Goal: Navigation & Orientation: Locate item on page

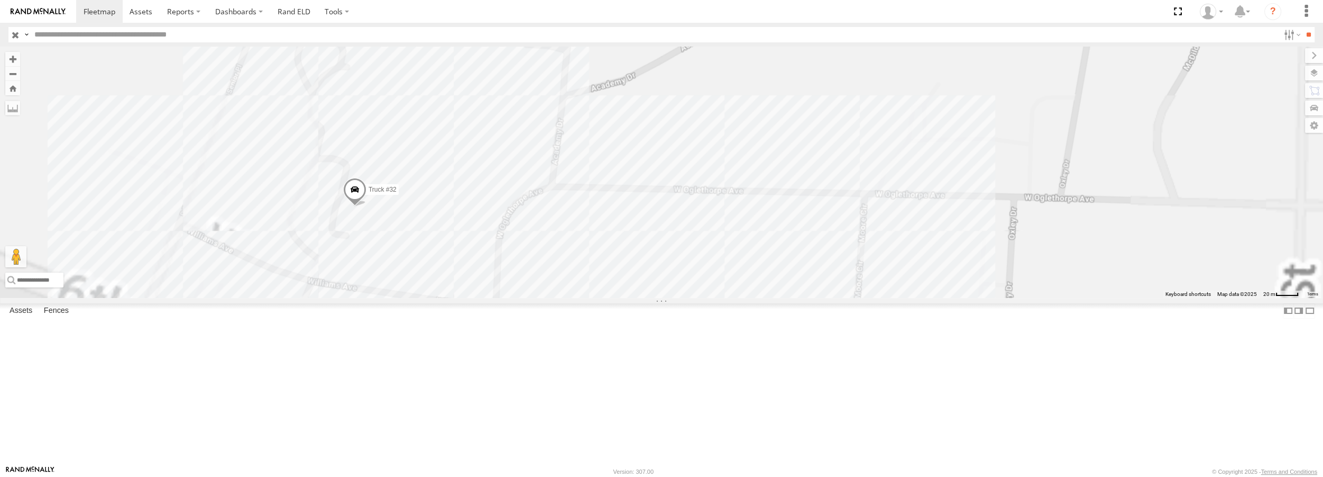
click at [367, 206] on span at bounding box center [354, 192] width 23 height 29
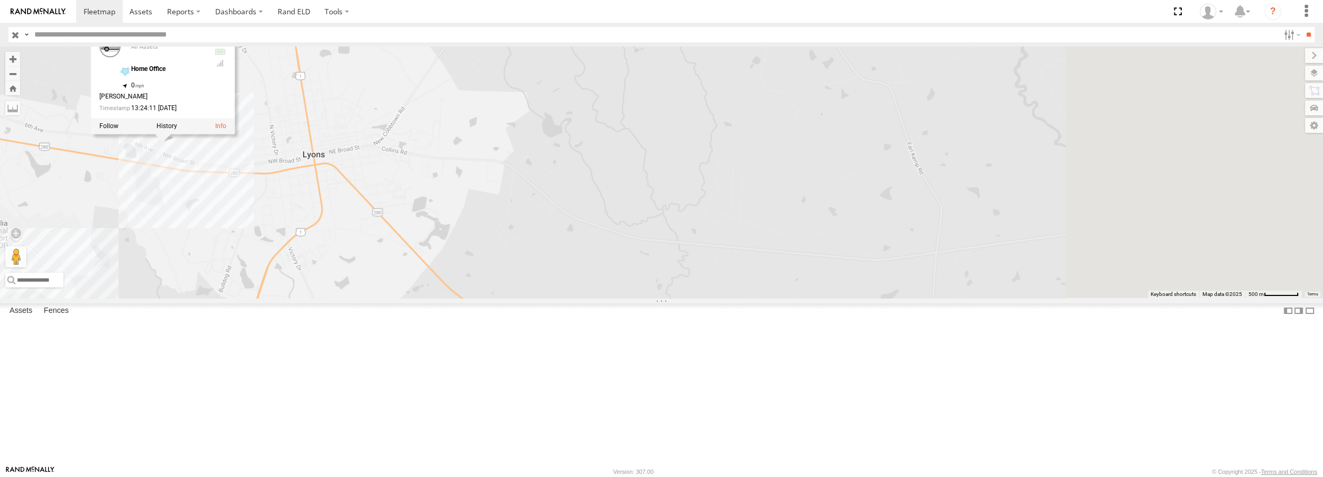
drag, startPoint x: 1102, startPoint y: 387, endPoint x: 489, endPoint y: 250, distance: 628.6
click at [489, 250] on div "Truck #30 Truck #32 Truck #32 All Assets Home Office 32.20604 , -82.34628 0 [PE…" at bounding box center [661, 172] width 1323 height 251
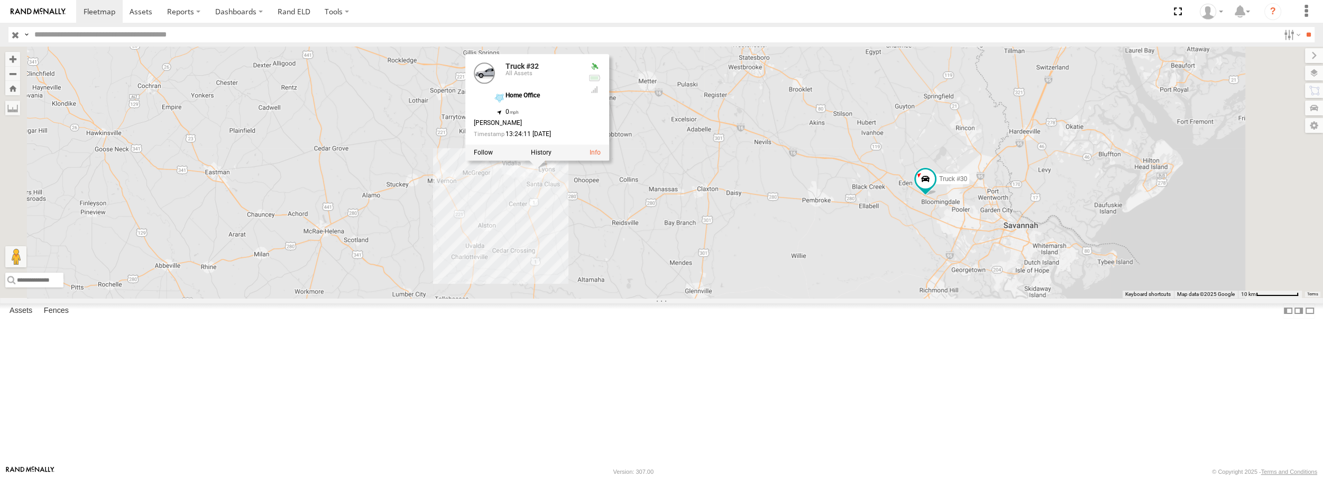
drag, startPoint x: 1040, startPoint y: 300, endPoint x: 937, endPoint y: 294, distance: 103.9
click at [937, 294] on div "Truck #30 Truck #32 Truck #32 All Assets Home Office 32.20604 , -82.34628 0 [PE…" at bounding box center [661, 172] width 1323 height 251
click at [935, 188] on span at bounding box center [925, 178] width 19 height 19
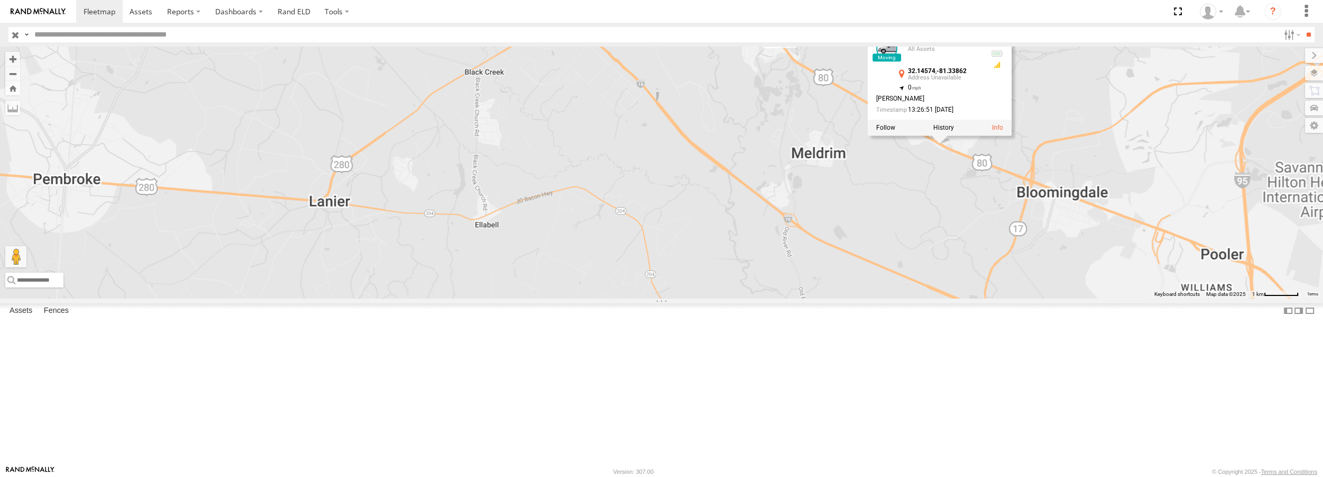
drag, startPoint x: 1107, startPoint y: 234, endPoint x: 1091, endPoint y: 351, distance: 118.0
click at [1091, 297] on div "Truck #30 Truck #32 Truck #30 All Assets 32.14574 , -81.33862 0 [PERSON_NAME] 1…" at bounding box center [661, 172] width 1323 height 251
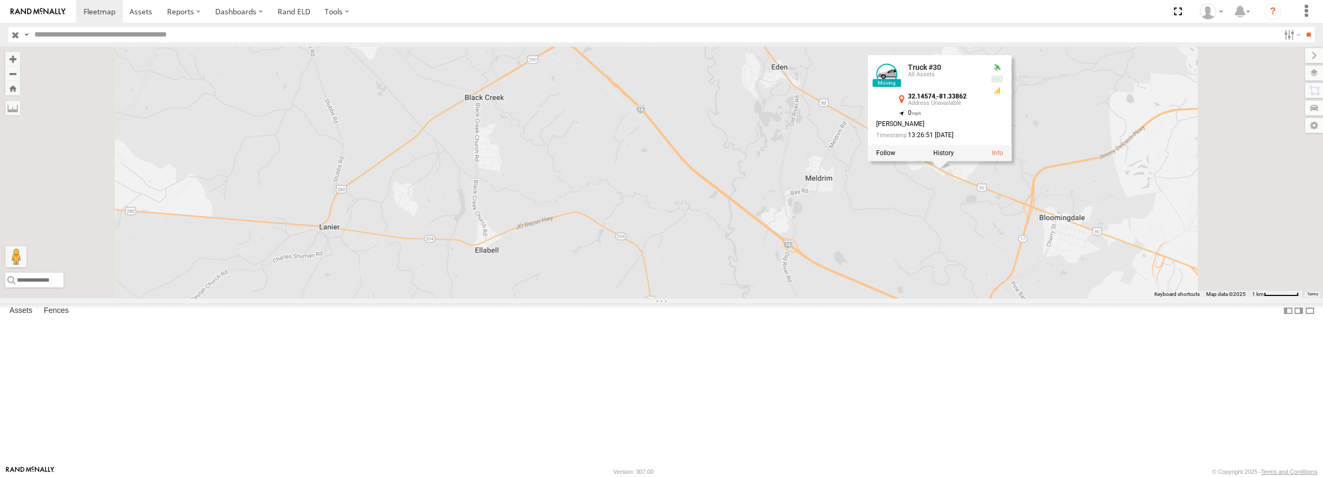
click at [942, 125] on div "Truck #30 Truck #32 Truck #30 All Assets 32.14574 , -81.33862 0 [PERSON_NAME] 1…" at bounding box center [661, 172] width 1323 height 251
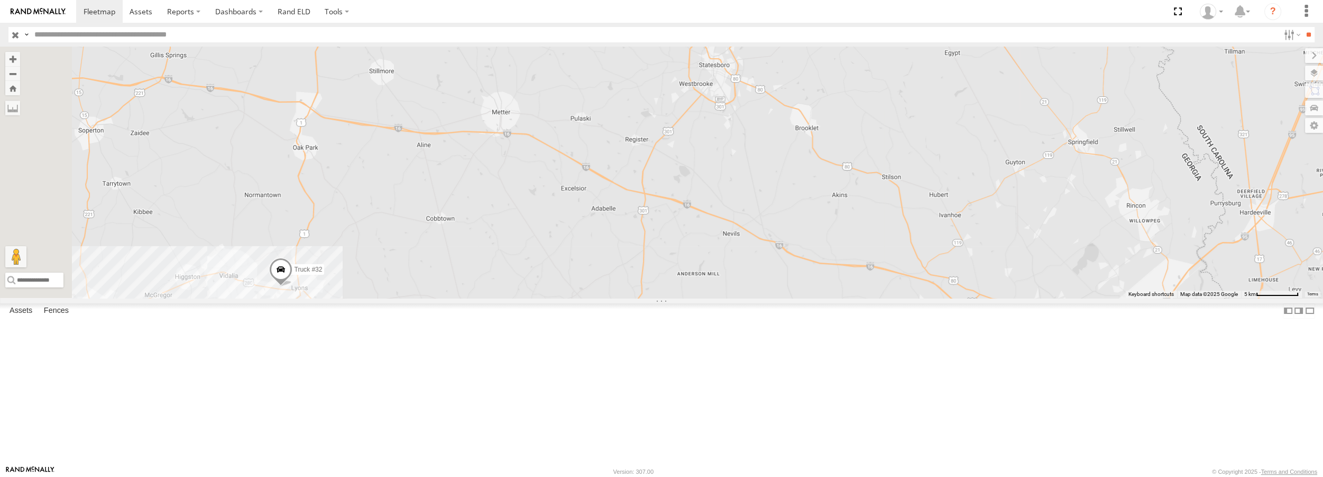
drag, startPoint x: 684, startPoint y: 97, endPoint x: 895, endPoint y: 288, distance: 285.0
click at [895, 288] on div "Truck #30 Truck #32" at bounding box center [661, 172] width 1323 height 251
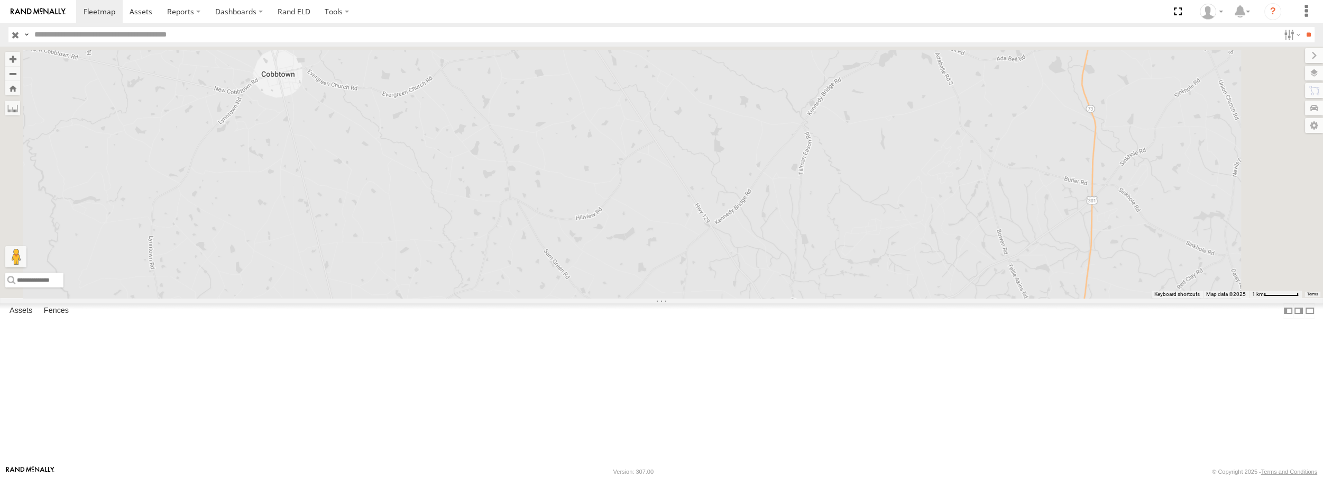
drag, startPoint x: 784, startPoint y: 171, endPoint x: 774, endPoint y: 413, distance: 241.9
click at [773, 297] on div "Truck #30 Truck #32" at bounding box center [661, 172] width 1323 height 251
drag, startPoint x: 759, startPoint y: 328, endPoint x: 761, endPoint y: 337, distance: 9.1
click at [761, 297] on div "Truck #30 Truck #32" at bounding box center [661, 172] width 1323 height 251
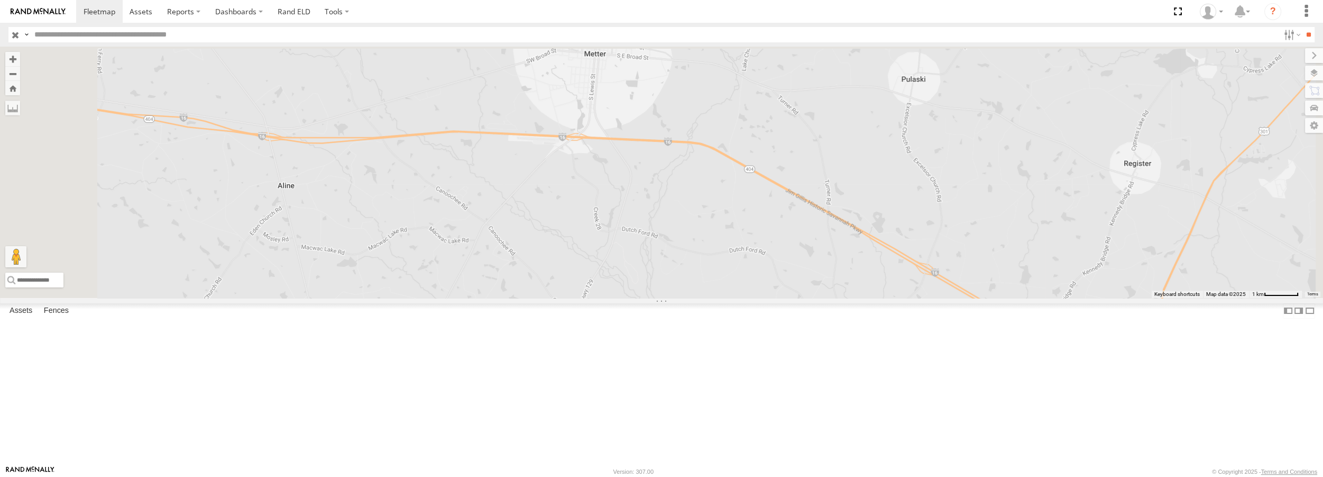
drag, startPoint x: 719, startPoint y: 165, endPoint x: 750, endPoint y: 340, distance: 177.2
click at [750, 297] on div "Truck #30 Truck #32" at bounding box center [661, 172] width 1323 height 251
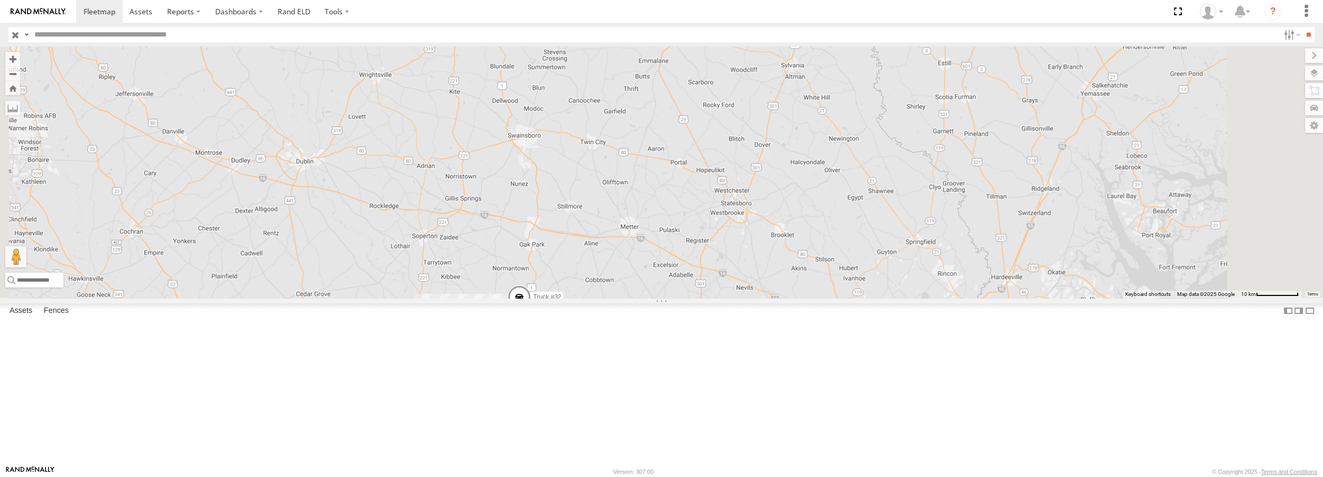
drag, startPoint x: 722, startPoint y: 190, endPoint x: 745, endPoint y: 242, distance: 55.9
click at [745, 242] on div "Truck #30 Truck #32" at bounding box center [661, 172] width 1323 height 251
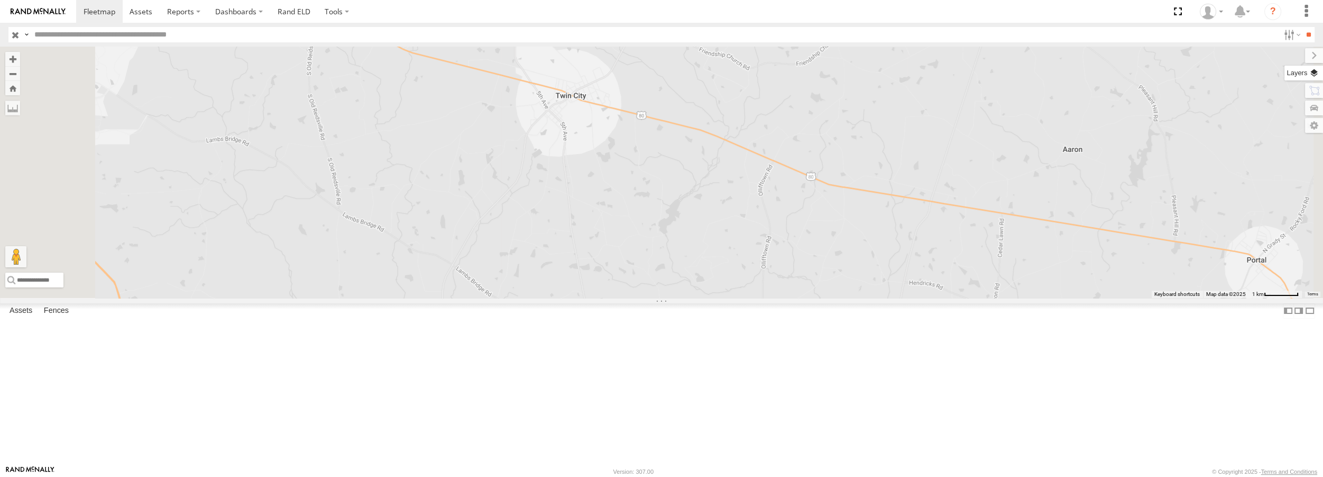
click at [1314, 71] on label at bounding box center [1304, 73] width 39 height 15
click at [0, 0] on span "Satellite + Roadmap" at bounding box center [0, 0] width 0 height 0
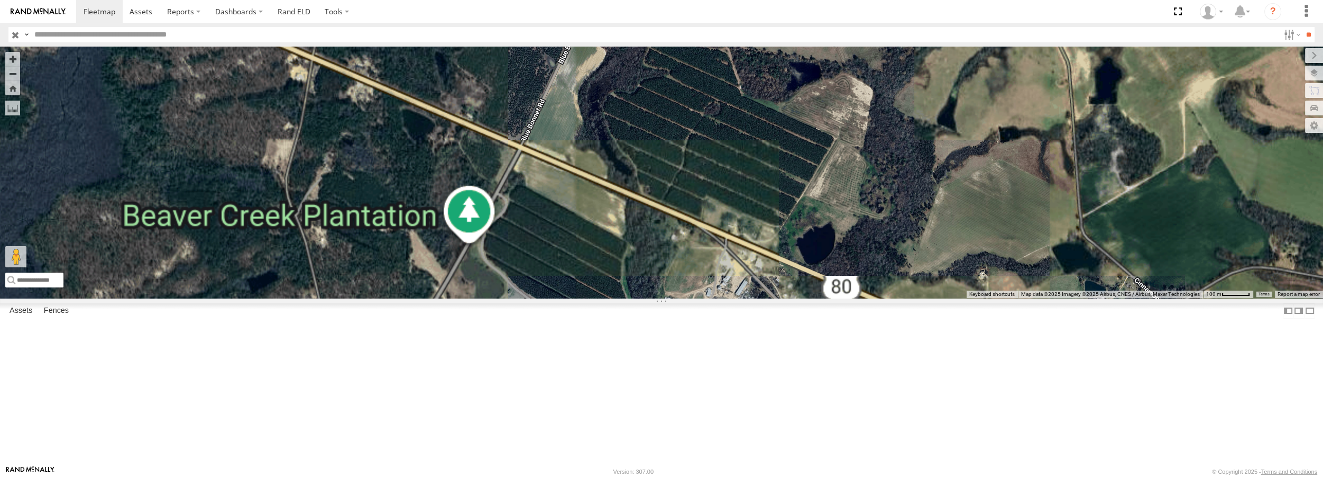
click at [859, 230] on div "Truck #30 Truck #32" at bounding box center [661, 172] width 1323 height 251
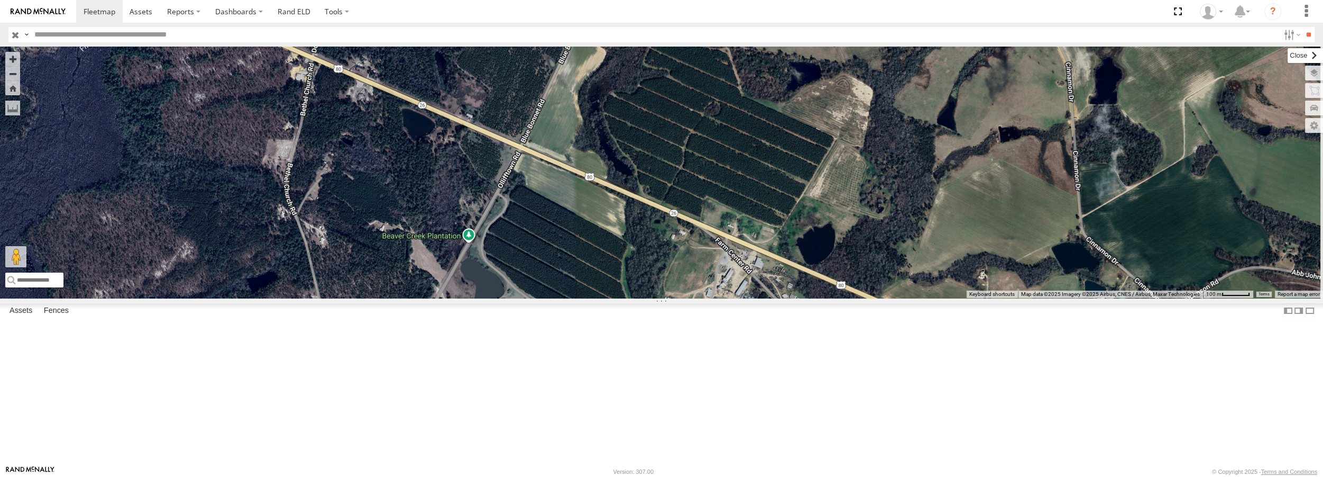
click at [1288, 56] on label at bounding box center [1305, 55] width 35 height 15
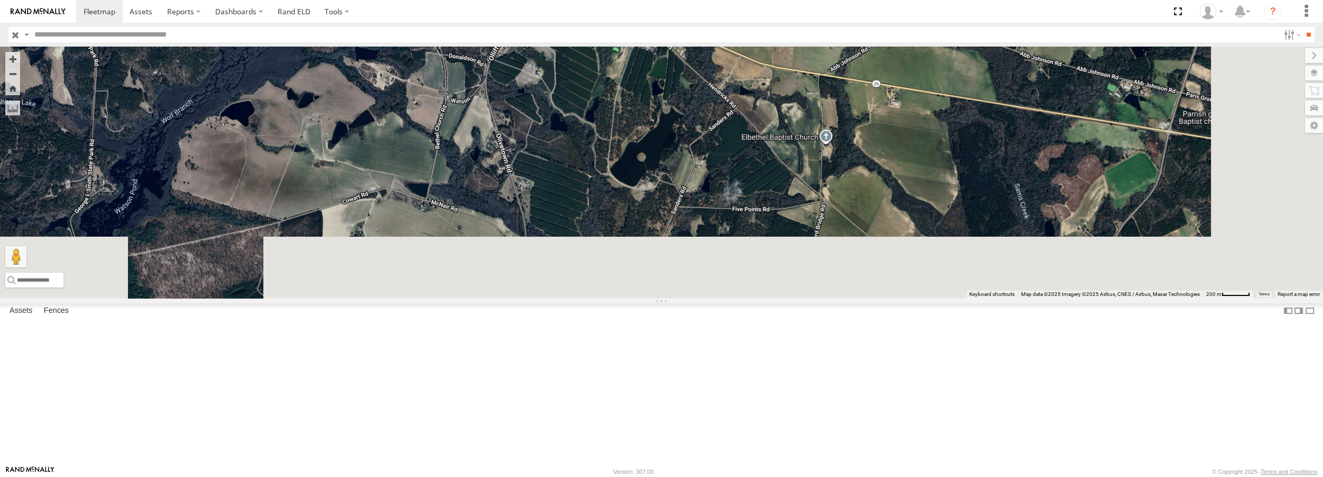
drag, startPoint x: 908, startPoint y: 387, endPoint x: 837, endPoint y: 227, distance: 174.3
click at [837, 227] on div "Truck #30 Truck #32" at bounding box center [661, 172] width 1323 height 251
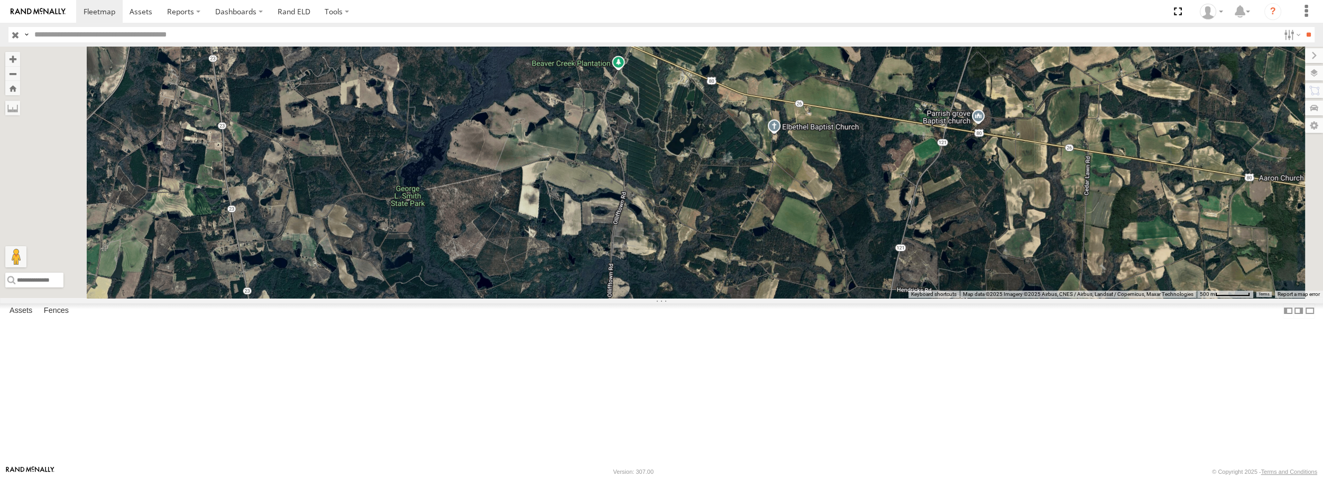
drag, startPoint x: 828, startPoint y: 116, endPoint x: 837, endPoint y: 106, distance: 13.5
click at [837, 106] on div "Truck #30 Truck #32" at bounding box center [661, 172] width 1323 height 251
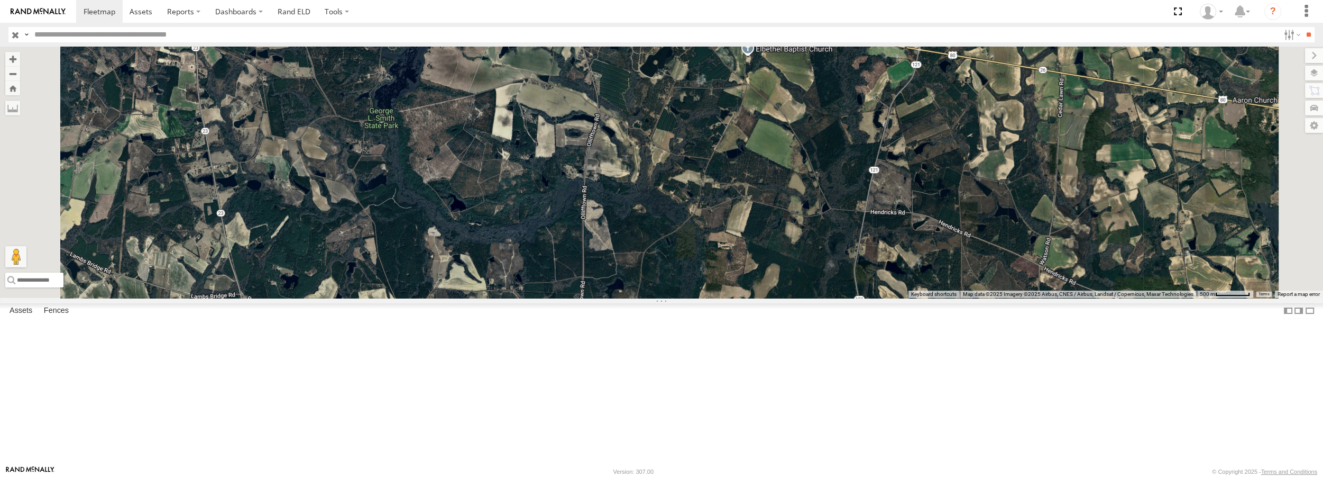
drag, startPoint x: 900, startPoint y: 367, endPoint x: 871, endPoint y: 283, distance: 88.3
click at [871, 283] on div "Truck #30 Truck #32" at bounding box center [661, 172] width 1323 height 251
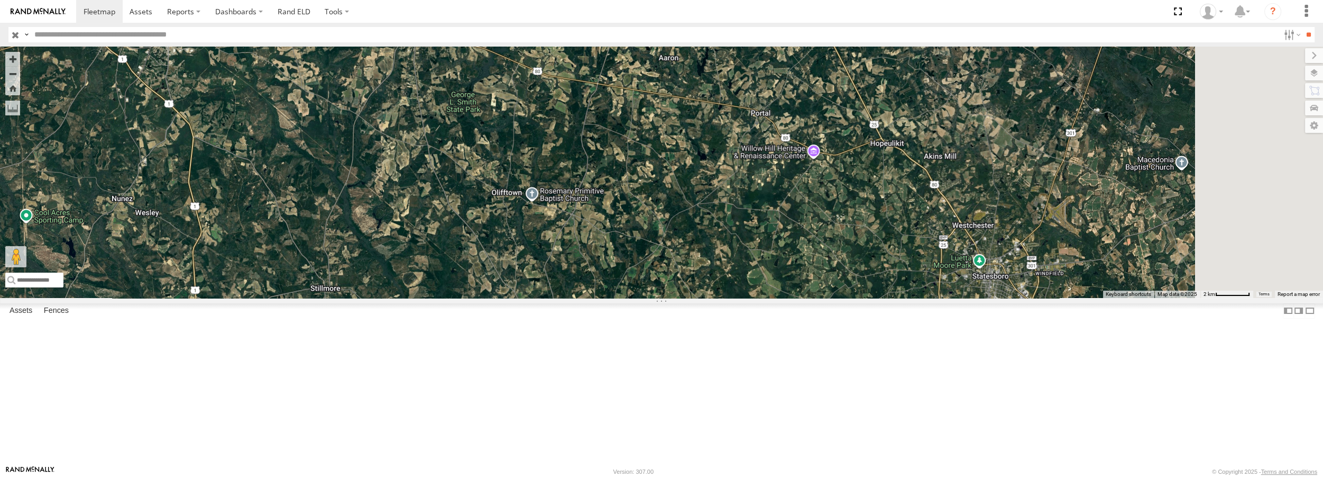
drag, startPoint x: 1140, startPoint y: 343, endPoint x: 1027, endPoint y: 313, distance: 117.1
click at [1027, 297] on div "Truck #30 Truck #32" at bounding box center [661, 172] width 1323 height 251
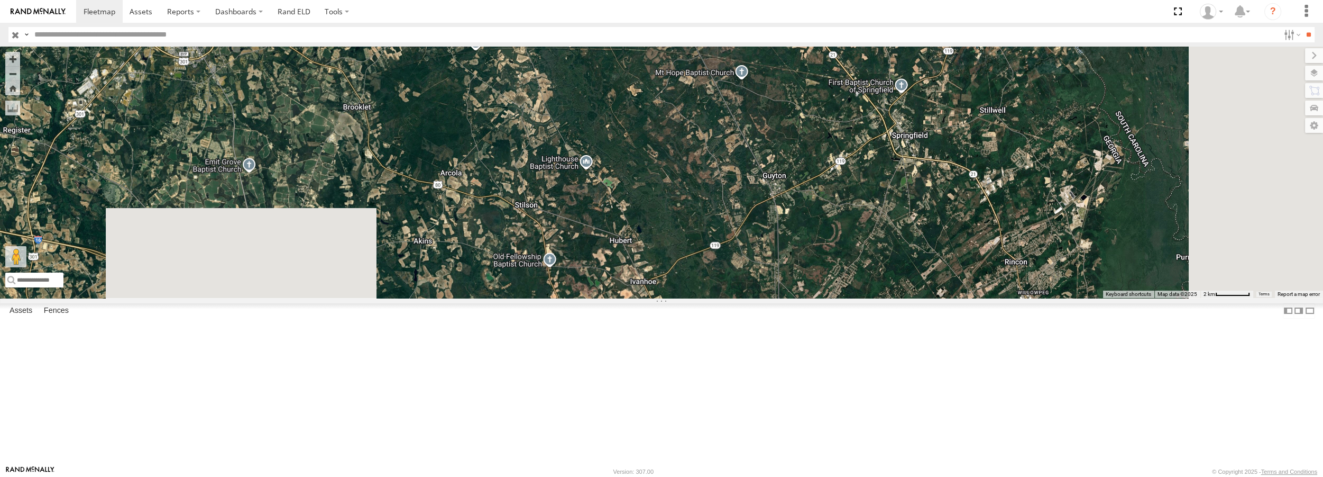
drag, startPoint x: 1240, startPoint y: 418, endPoint x: 415, endPoint y: 120, distance: 876.8
click at [415, 120] on div "Truck #30 Truck #32" at bounding box center [661, 172] width 1323 height 251
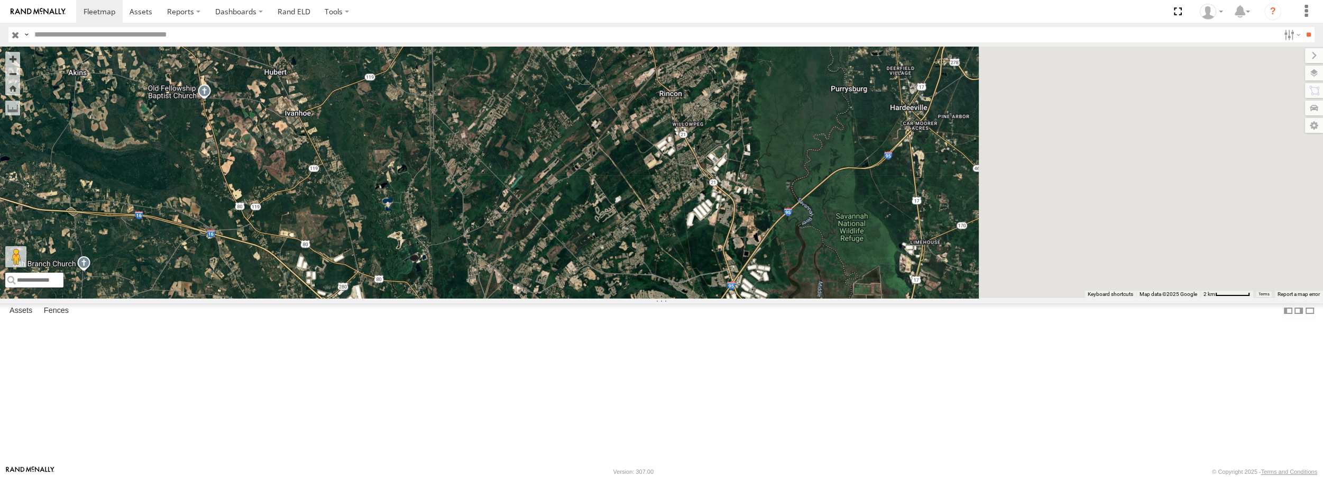
drag, startPoint x: 1043, startPoint y: 386, endPoint x: 689, endPoint y: 214, distance: 393.8
click at [689, 214] on div "Truck #30 Truck #32" at bounding box center [661, 172] width 1323 height 251
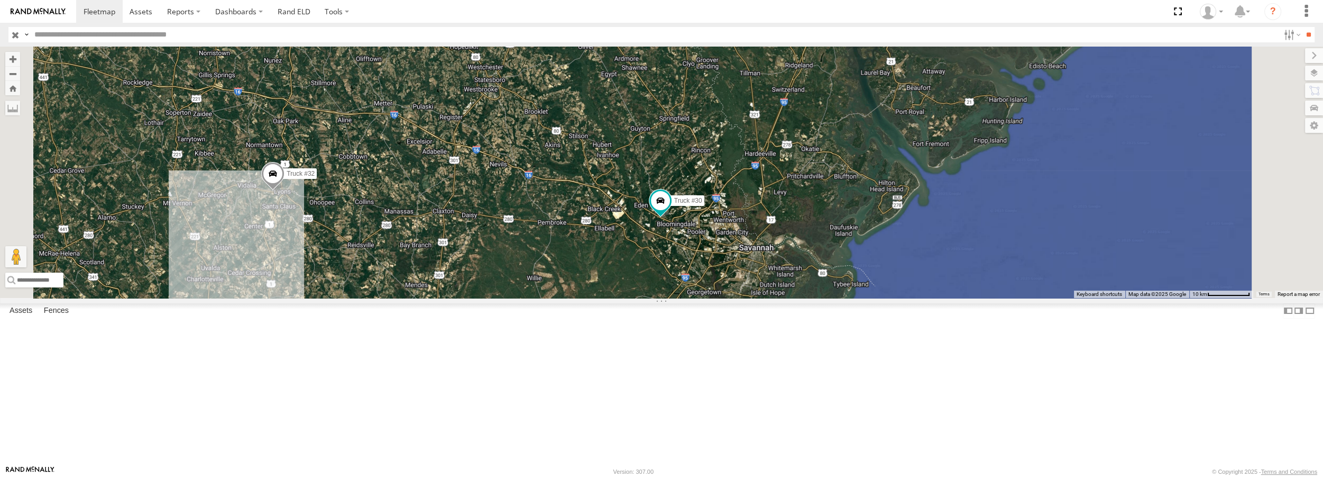
drag, startPoint x: 812, startPoint y: 424, endPoint x: 741, endPoint y: 335, distance: 112.9
click at [741, 297] on div "Truck #30 Truck #32" at bounding box center [661, 172] width 1323 height 251
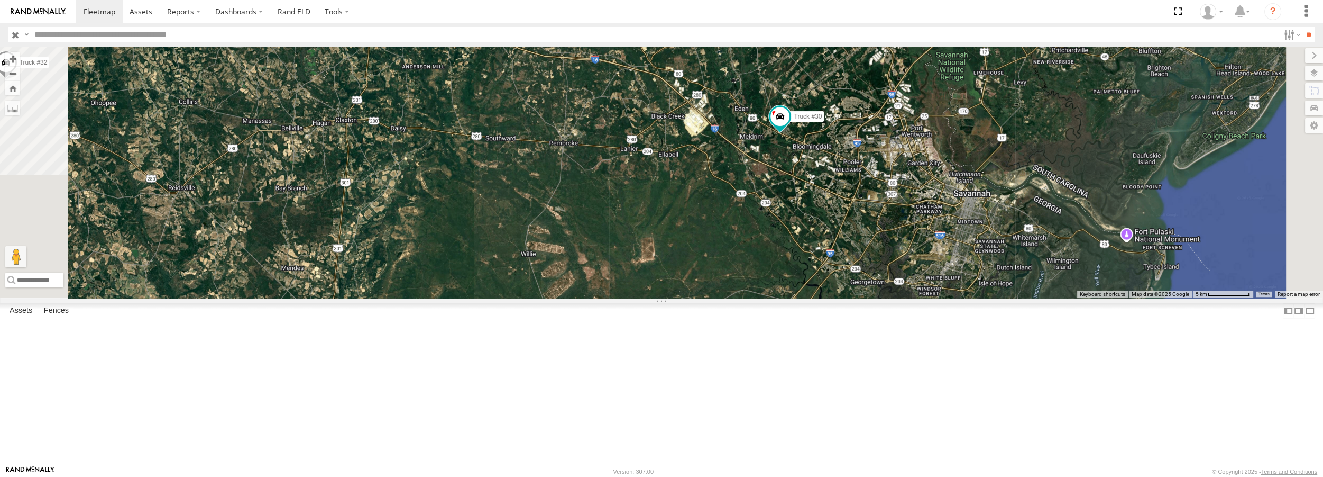
drag, startPoint x: 415, startPoint y: 193, endPoint x: 456, endPoint y: 210, distance: 45.5
click at [456, 210] on div "Truck #30 Truck #32" at bounding box center [661, 172] width 1323 height 251
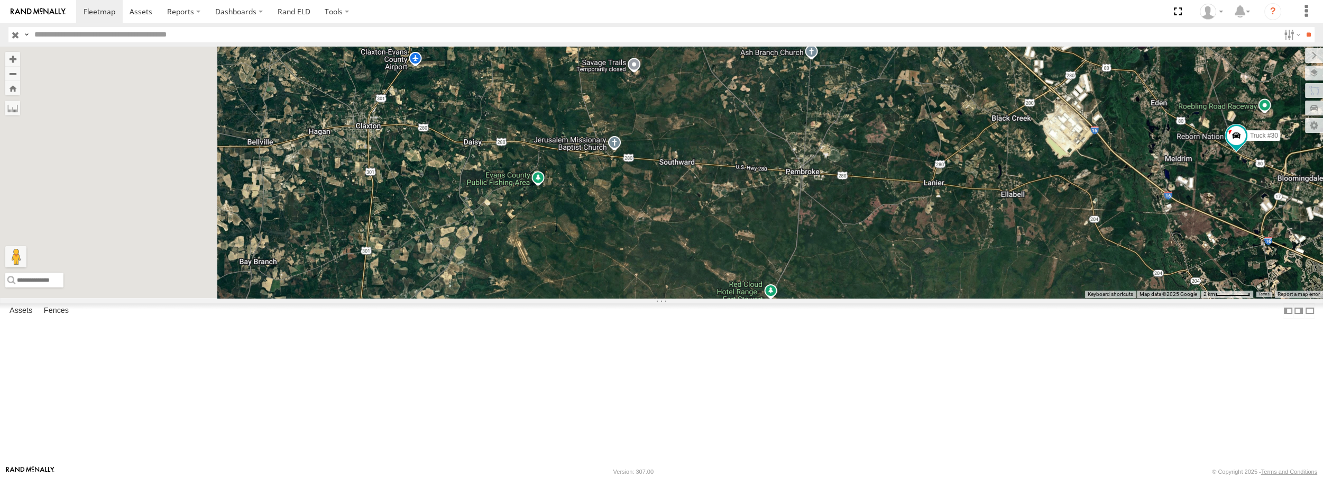
drag, startPoint x: 578, startPoint y: 235, endPoint x: 783, endPoint y: 263, distance: 207.0
click at [783, 263] on div "Truck #30 Truck #32" at bounding box center [661, 172] width 1323 height 251
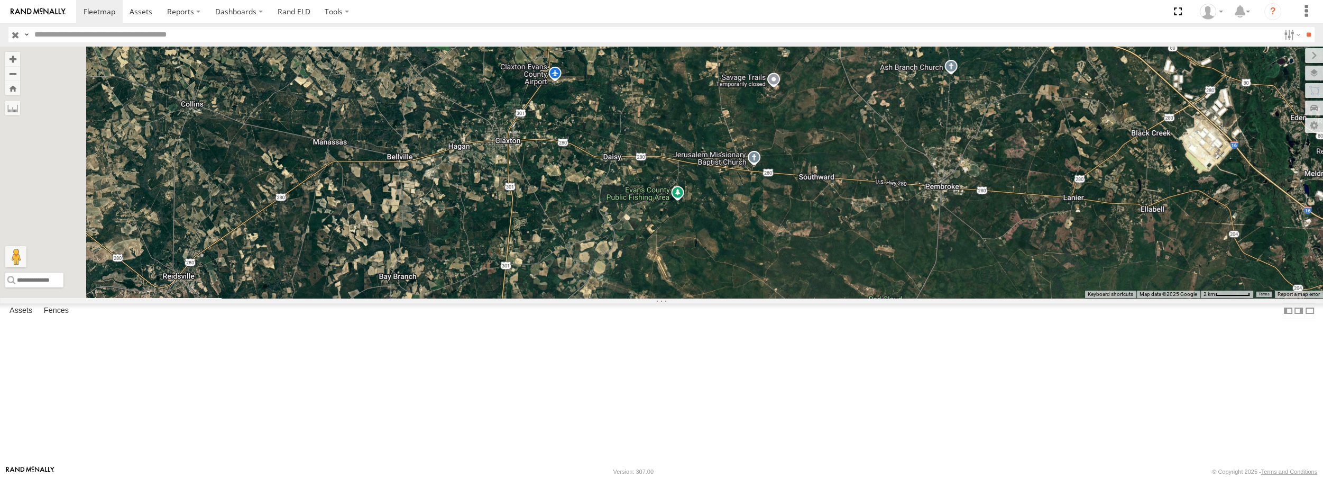
drag, startPoint x: 588, startPoint y: 255, endPoint x: 720, endPoint y: 268, distance: 132.8
click at [720, 268] on div "Truck #30 Truck #32" at bounding box center [661, 172] width 1323 height 251
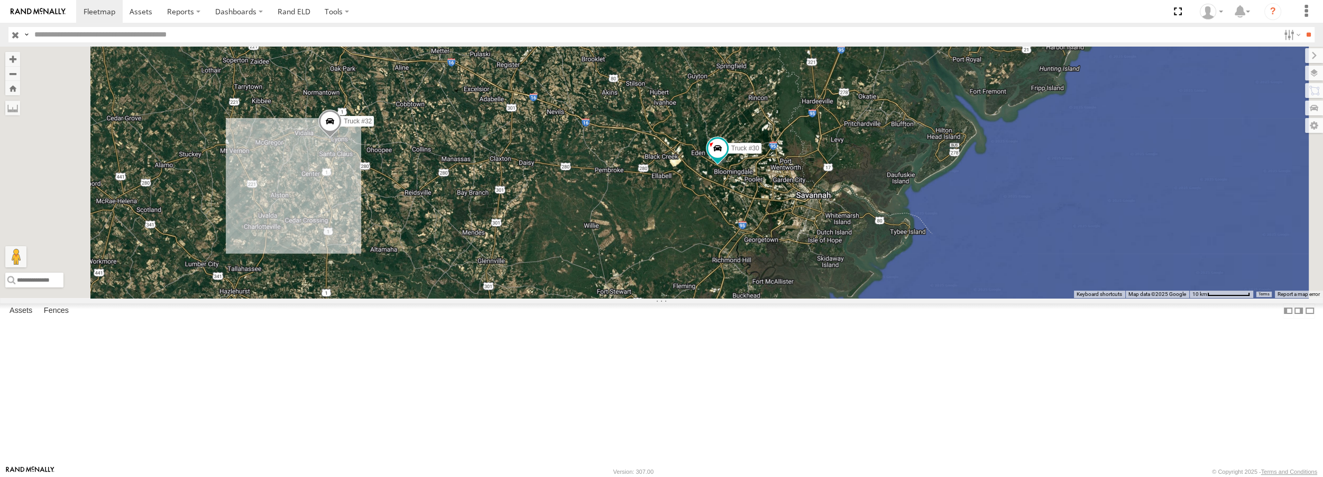
drag, startPoint x: 553, startPoint y: 139, endPoint x: 574, endPoint y: 188, distance: 53.3
click at [574, 188] on div "Truck #30 Truck #32" at bounding box center [661, 172] width 1323 height 251
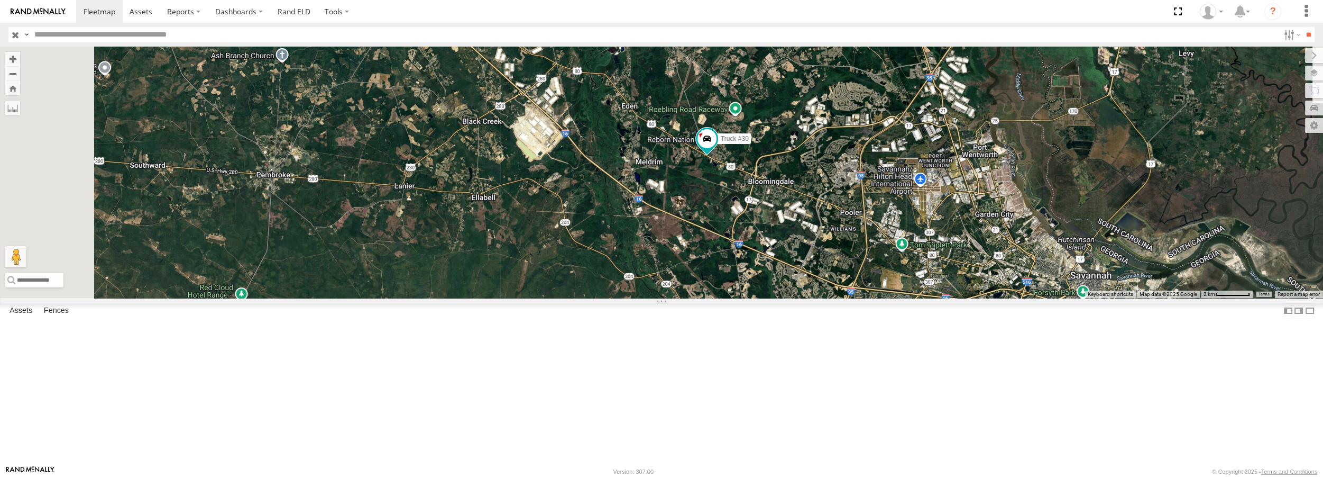
drag, startPoint x: 441, startPoint y: 108, endPoint x: 648, endPoint y: 346, distance: 316.0
click at [648, 297] on div "Truck #30 Truck #32" at bounding box center [661, 172] width 1323 height 251
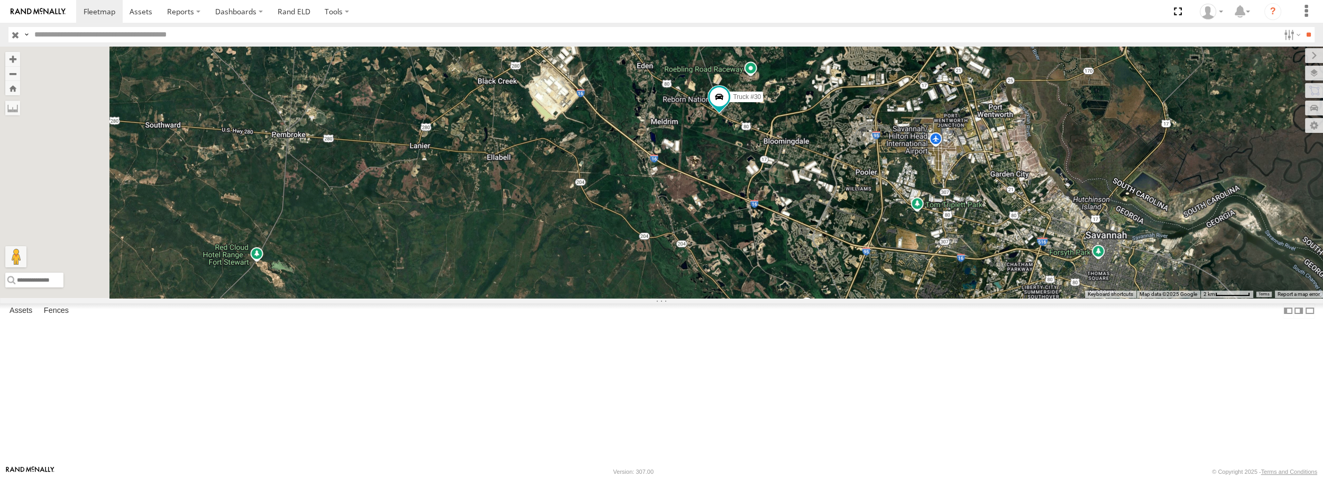
drag, startPoint x: 902, startPoint y: 350, endPoint x: 919, endPoint y: 307, distance: 45.9
click at [919, 297] on div "Truck #30 Truck #32" at bounding box center [661, 172] width 1323 height 251
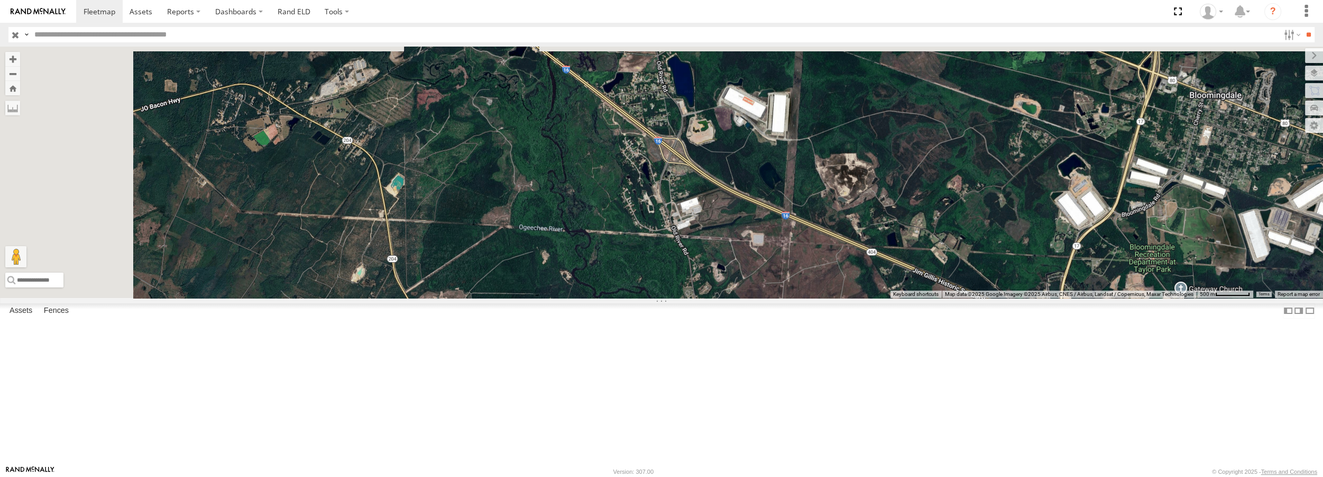
drag, startPoint x: 756, startPoint y: 191, endPoint x: 846, endPoint y: 407, distance: 233.5
click at [846, 297] on div "Truck #30 Truck #32" at bounding box center [661, 172] width 1323 height 251
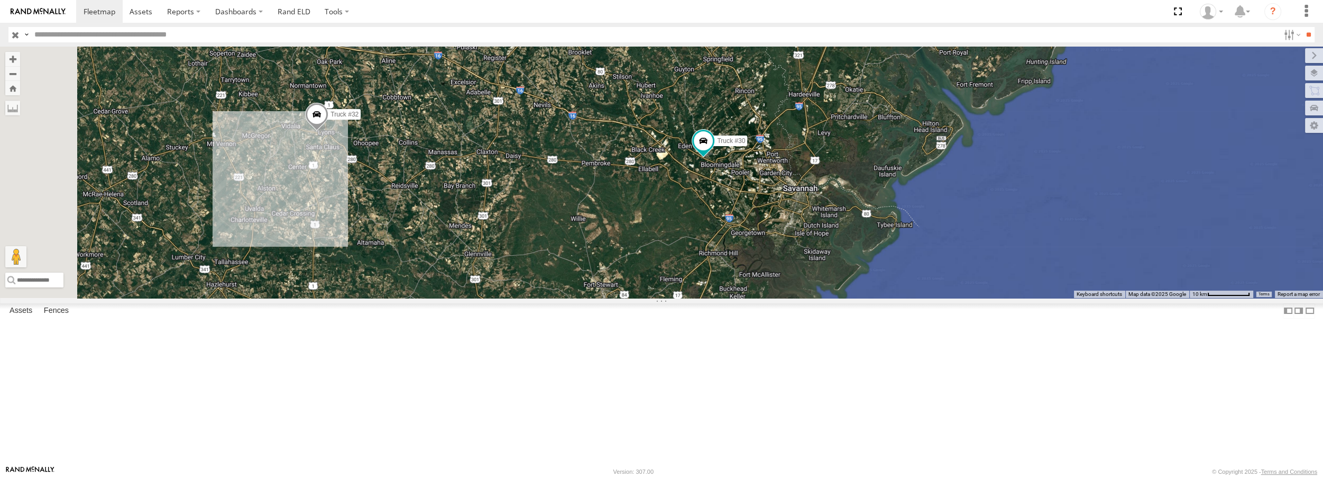
drag, startPoint x: 478, startPoint y: 202, endPoint x: 594, endPoint y: 246, distance: 124.5
click at [594, 246] on div "Truck #30 Truck #32" at bounding box center [661, 172] width 1323 height 251
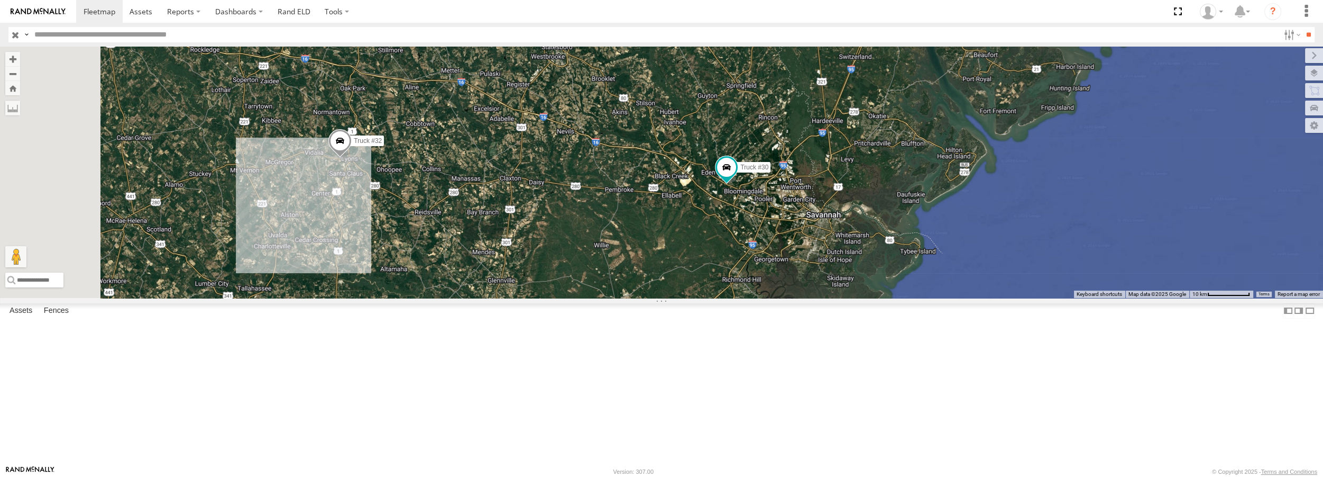
drag, startPoint x: 682, startPoint y: 290, endPoint x: 697, endPoint y: 314, distance: 28.2
click at [697, 297] on div "Truck #30 Truck #32" at bounding box center [661, 172] width 1323 height 251
